Goal: Check status: Check status

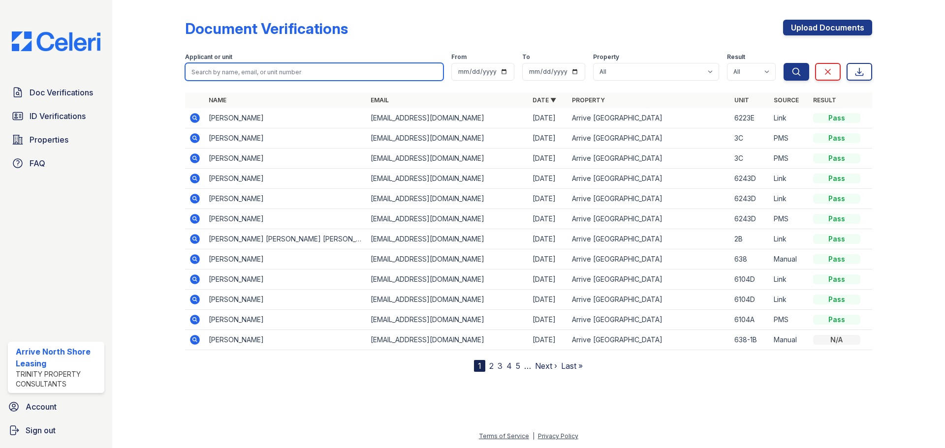
click at [255, 71] on input "search" at bounding box center [314, 72] width 258 height 18
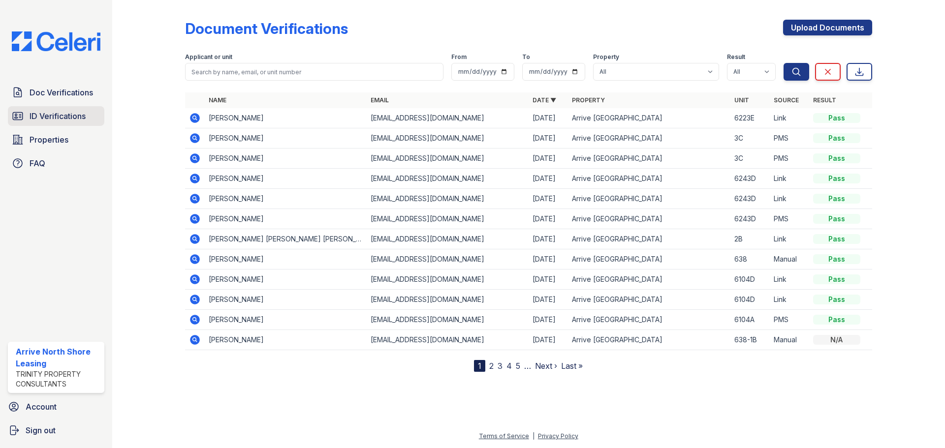
click at [56, 109] on link "ID Verifications" at bounding box center [56, 116] width 96 height 20
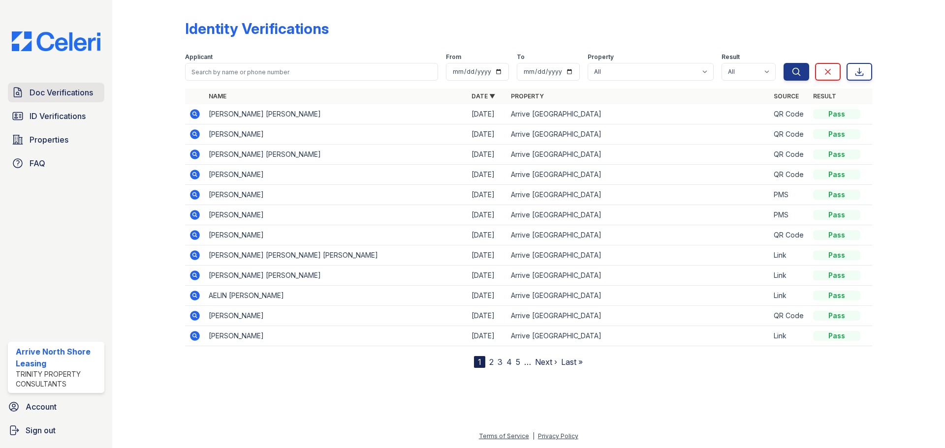
click at [42, 89] on span "Doc Verifications" at bounding box center [61, 93] width 63 height 12
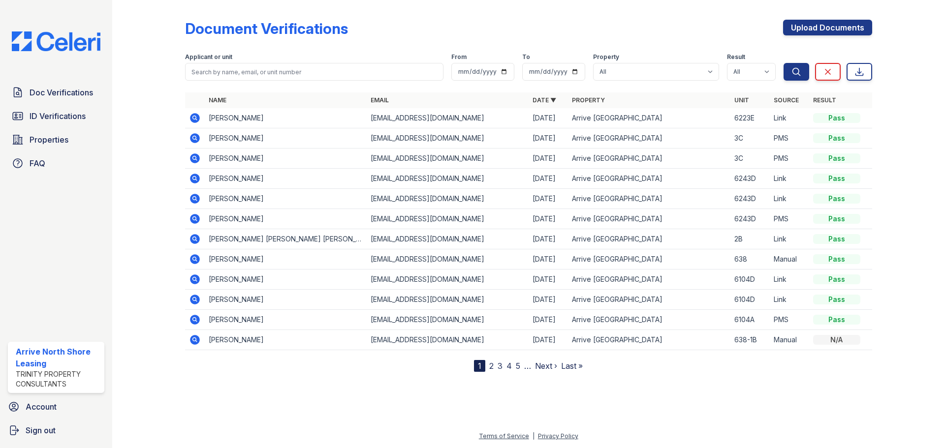
click at [192, 162] on icon at bounding box center [195, 159] width 10 height 10
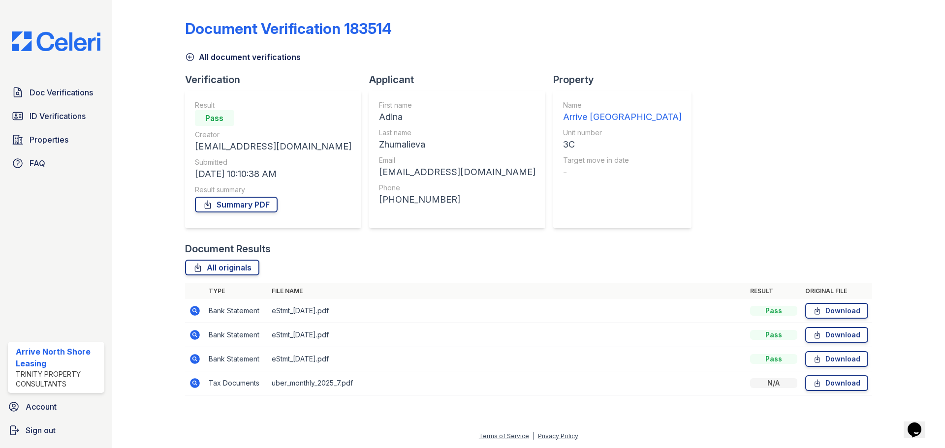
click at [196, 382] on icon at bounding box center [195, 384] width 12 height 12
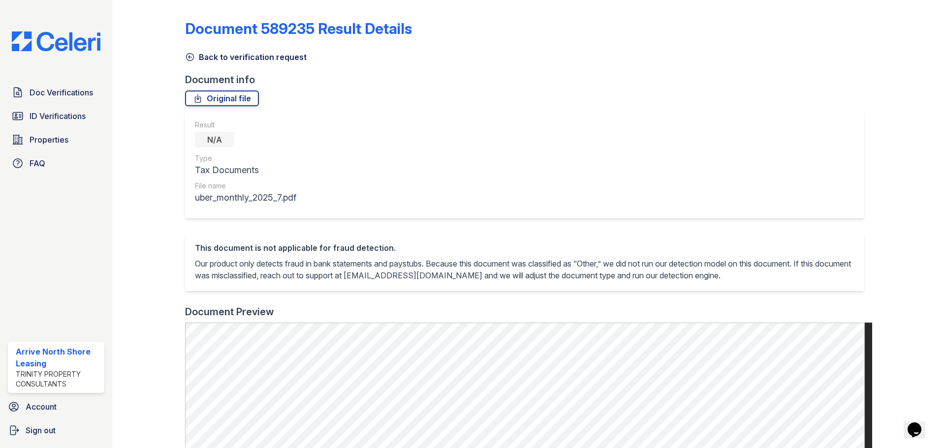
click at [187, 57] on icon at bounding box center [190, 57] width 10 height 10
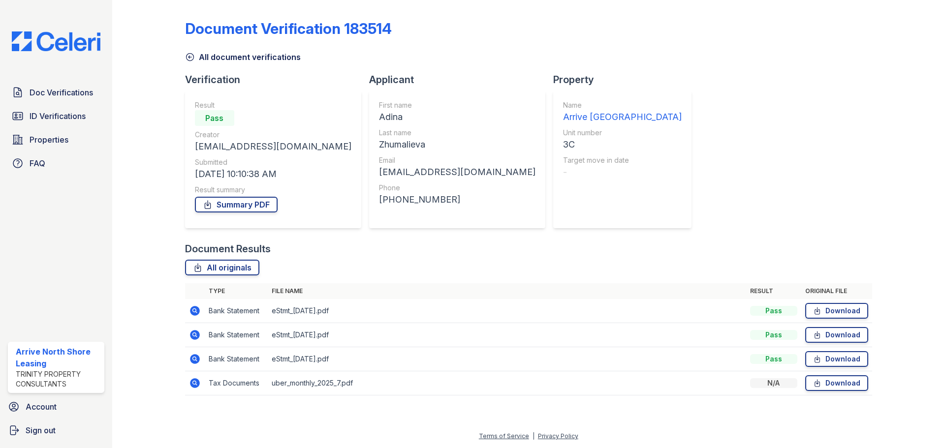
click at [193, 375] on td at bounding box center [195, 384] width 20 height 24
click at [192, 380] on icon at bounding box center [195, 384] width 10 height 10
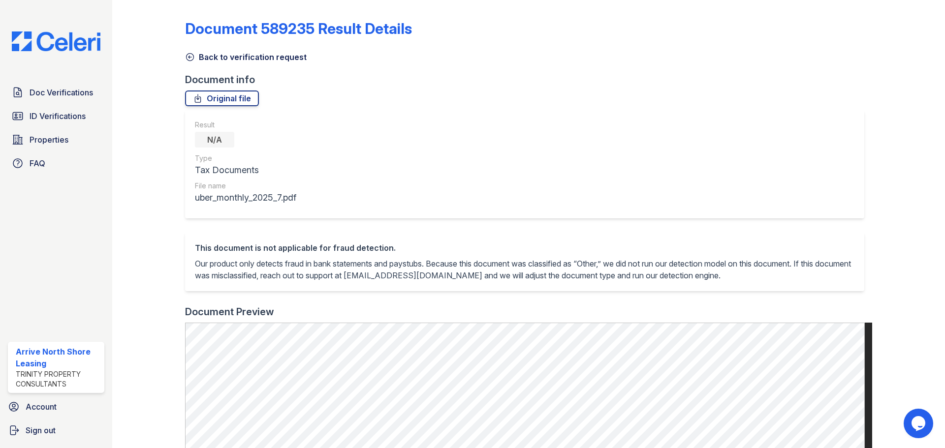
click at [191, 55] on icon at bounding box center [190, 57] width 10 height 10
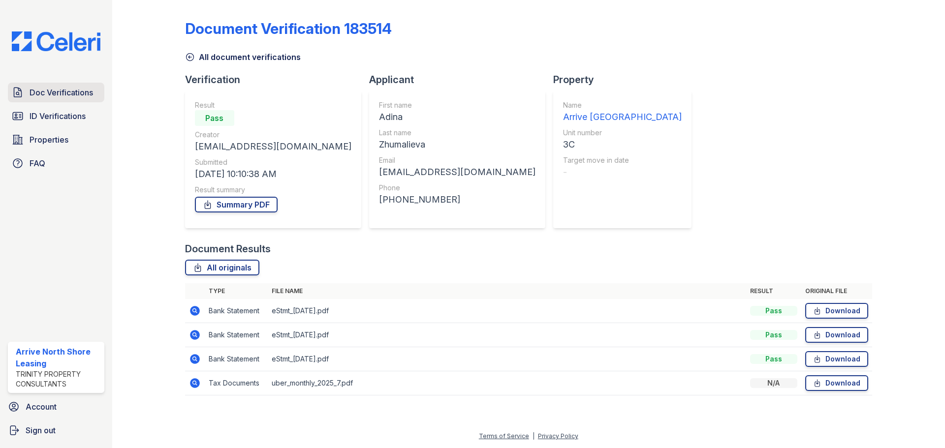
click at [53, 100] on link "Doc Verifications" at bounding box center [56, 93] width 96 height 20
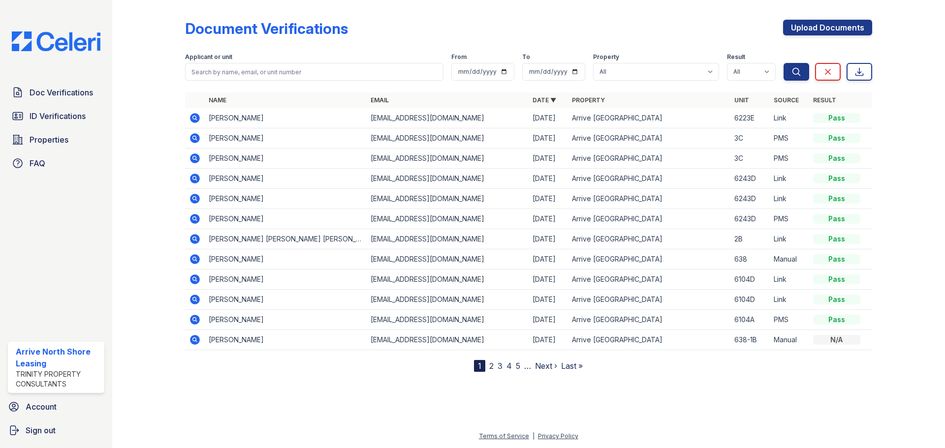
click at [192, 181] on icon at bounding box center [195, 179] width 10 height 10
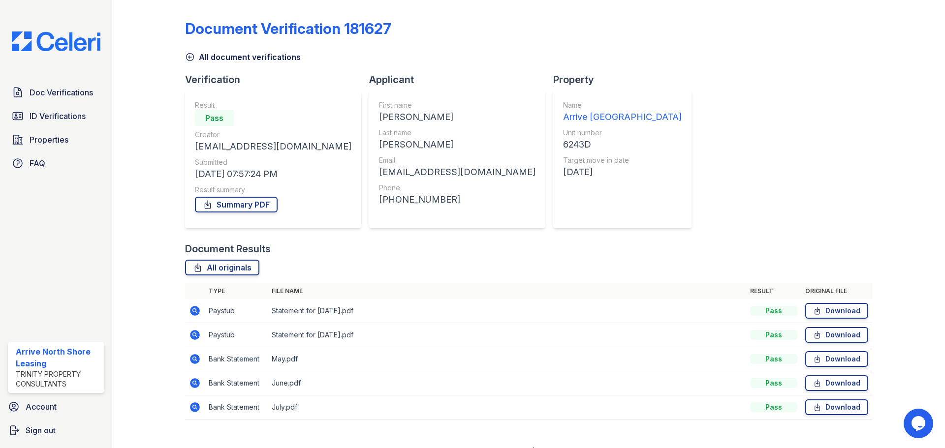
click at [197, 340] on icon at bounding box center [195, 335] width 12 height 12
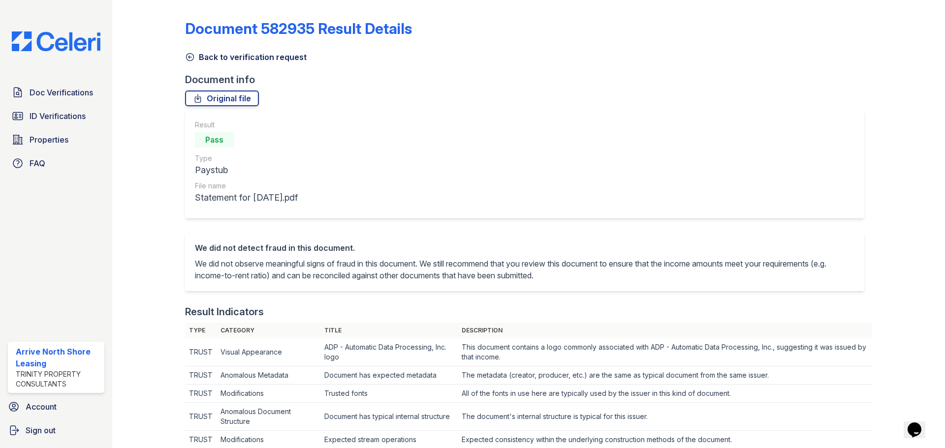
click at [186, 61] on icon at bounding box center [190, 57] width 10 height 10
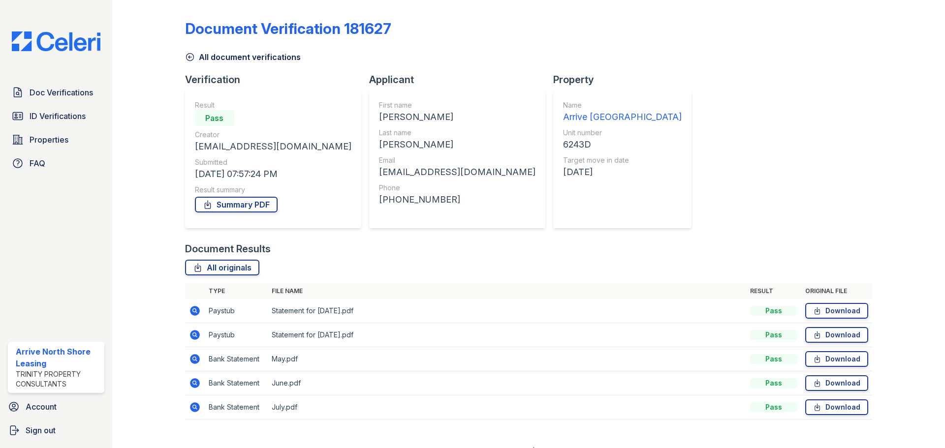
click at [186, 61] on icon at bounding box center [190, 57] width 10 height 10
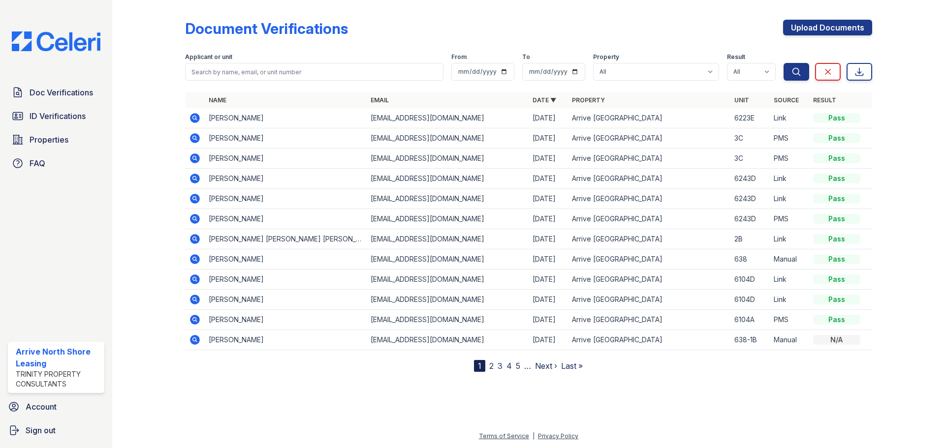
drag, startPoint x: 210, startPoint y: 158, endPoint x: 268, endPoint y: 167, distance: 58.4
click at [268, 167] on td "Adina Zhumalieva" at bounding box center [286, 159] width 162 height 20
copy td "Adina Zhumalieva"
click at [199, 160] on icon at bounding box center [195, 159] width 10 height 10
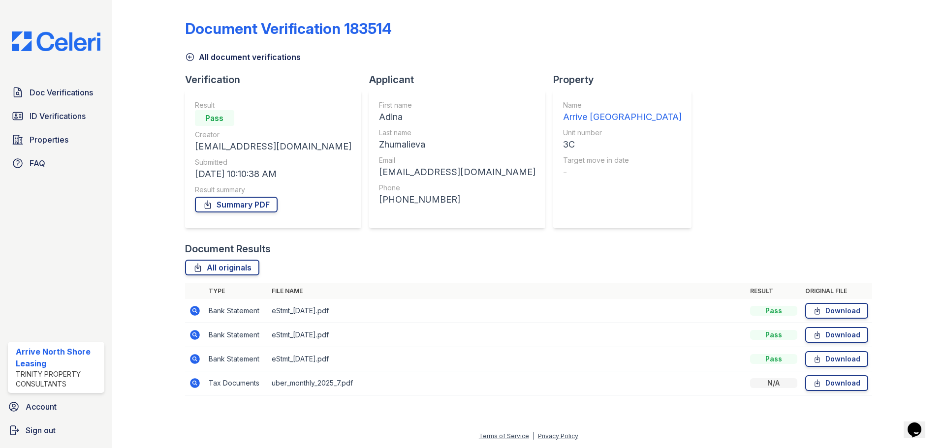
click at [197, 385] on icon at bounding box center [195, 384] width 10 height 10
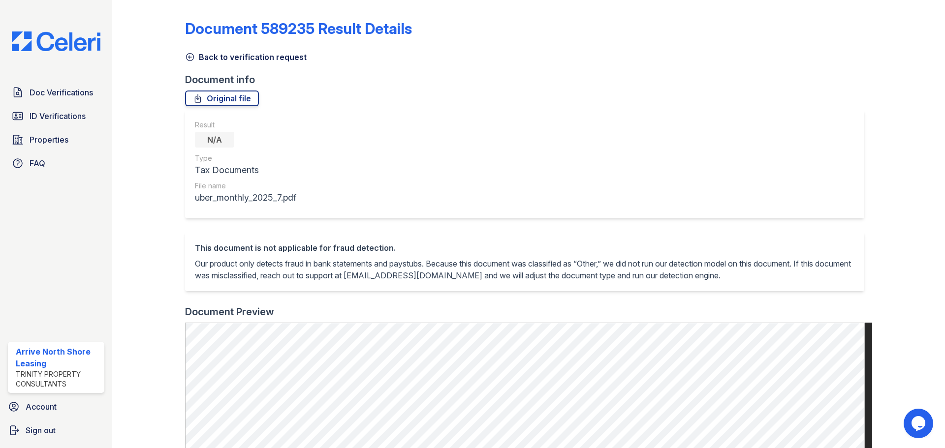
click at [192, 61] on icon at bounding box center [190, 57] width 10 height 10
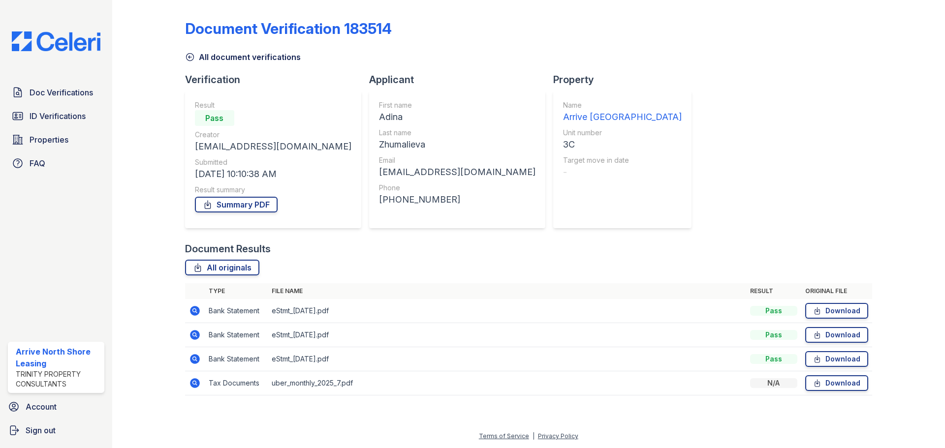
click at [194, 378] on icon at bounding box center [195, 384] width 12 height 12
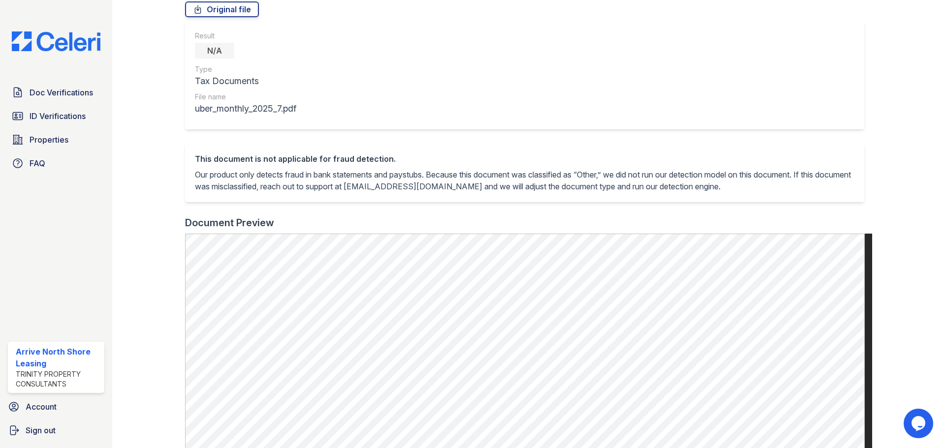
scroll to position [356, 0]
